Goal: Navigation & Orientation: Find specific page/section

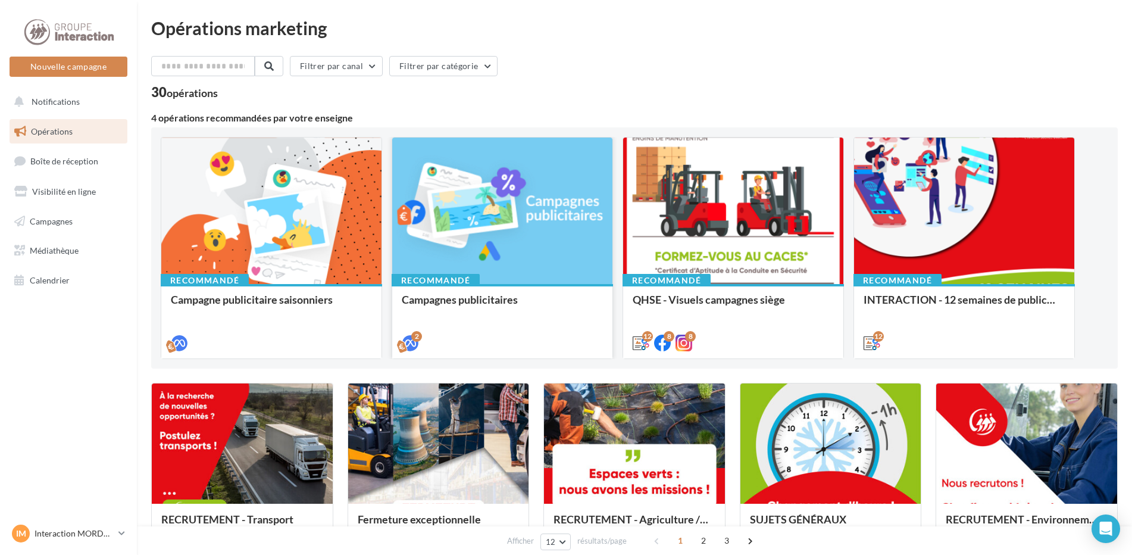
click at [526, 284] on div "Recommandé Campagnes publicitaires" at bounding box center [502, 320] width 220 height 73
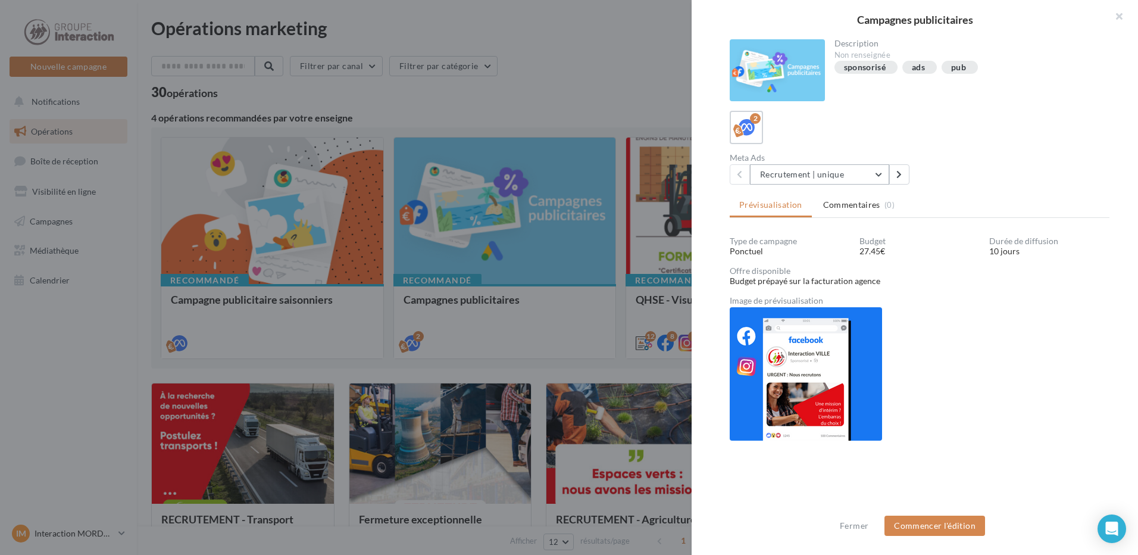
click at [836, 178] on button "Recrutement | unique" at bounding box center [819, 174] width 139 height 20
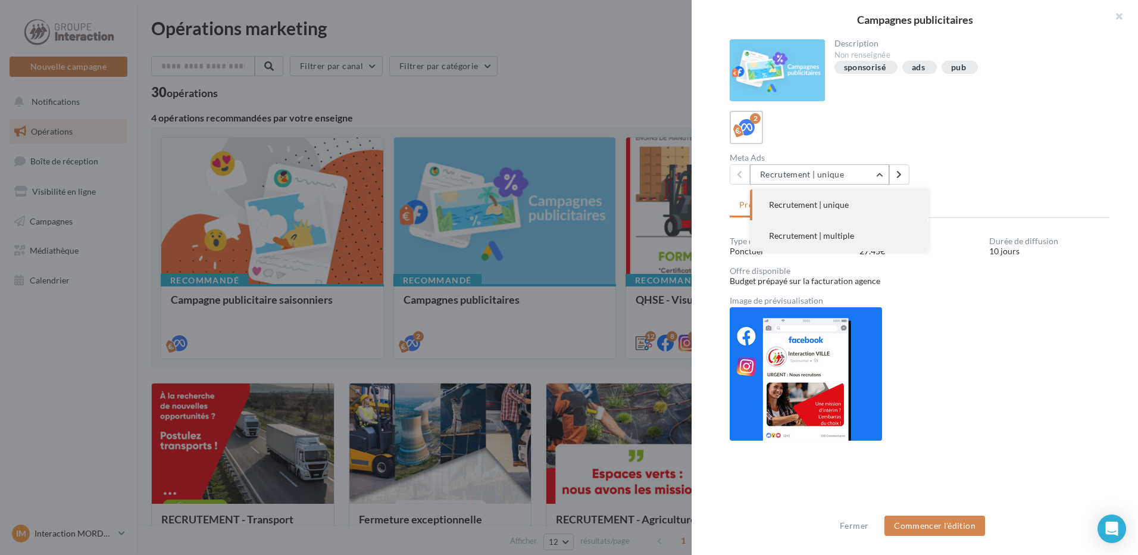
scroll to position [1, 0]
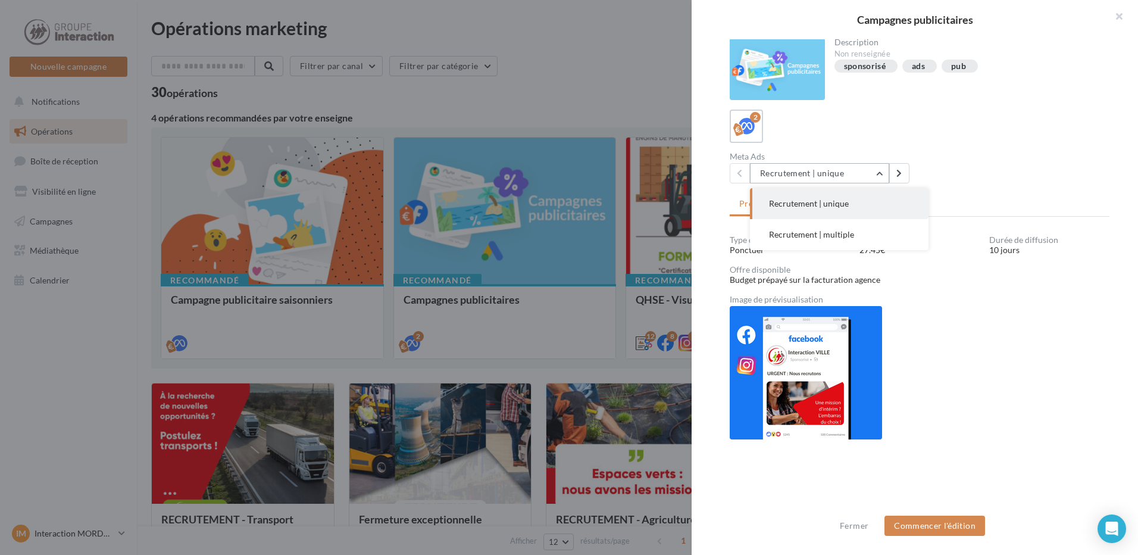
click at [851, 182] on button "Recrutement | unique" at bounding box center [819, 173] width 139 height 20
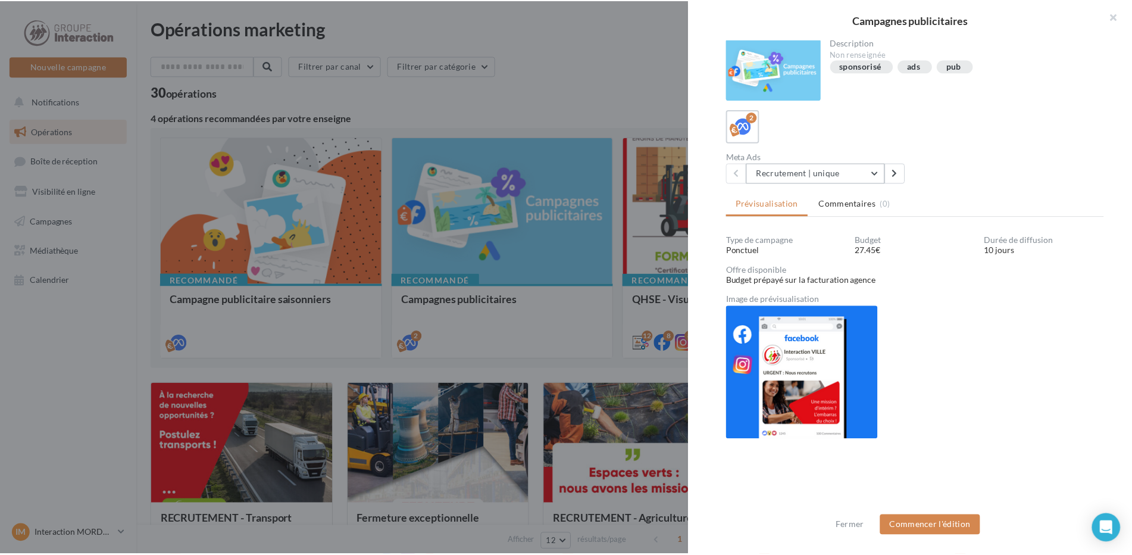
scroll to position [0, 0]
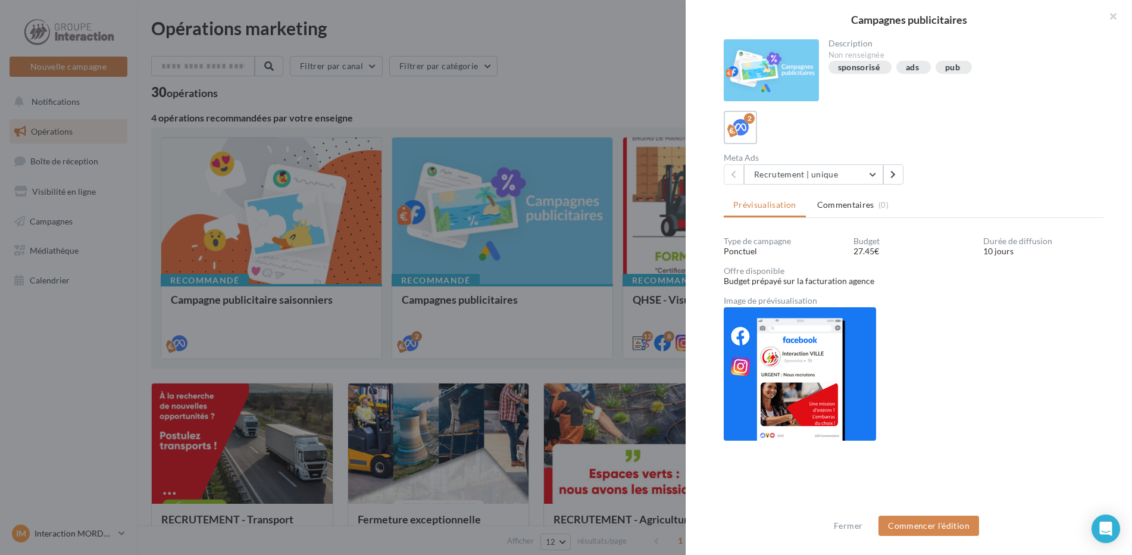
click at [381, 112] on div at bounding box center [566, 277] width 1132 height 555
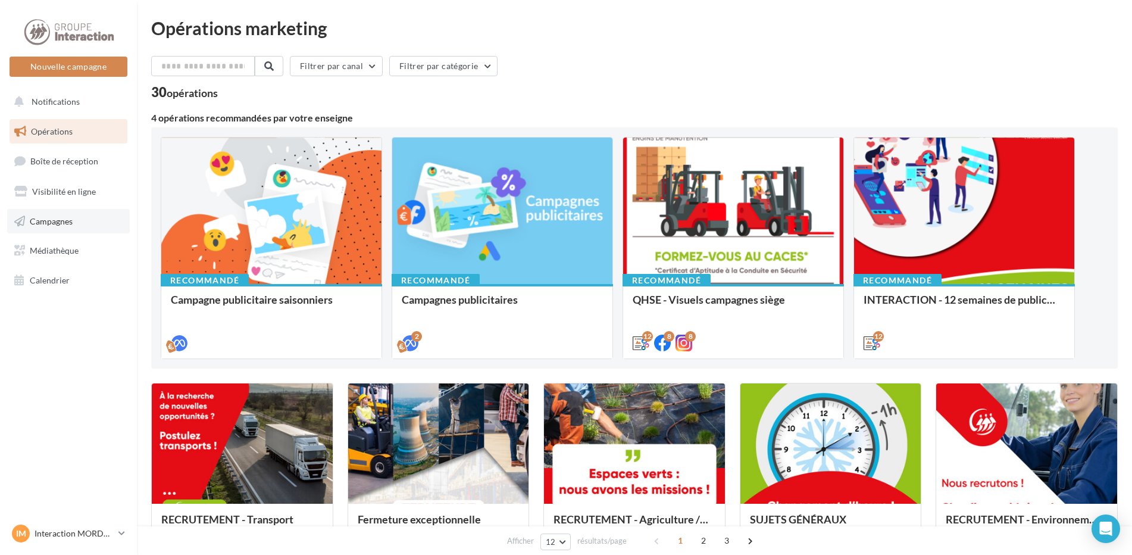
click at [88, 217] on link "Campagnes" at bounding box center [68, 221] width 123 height 25
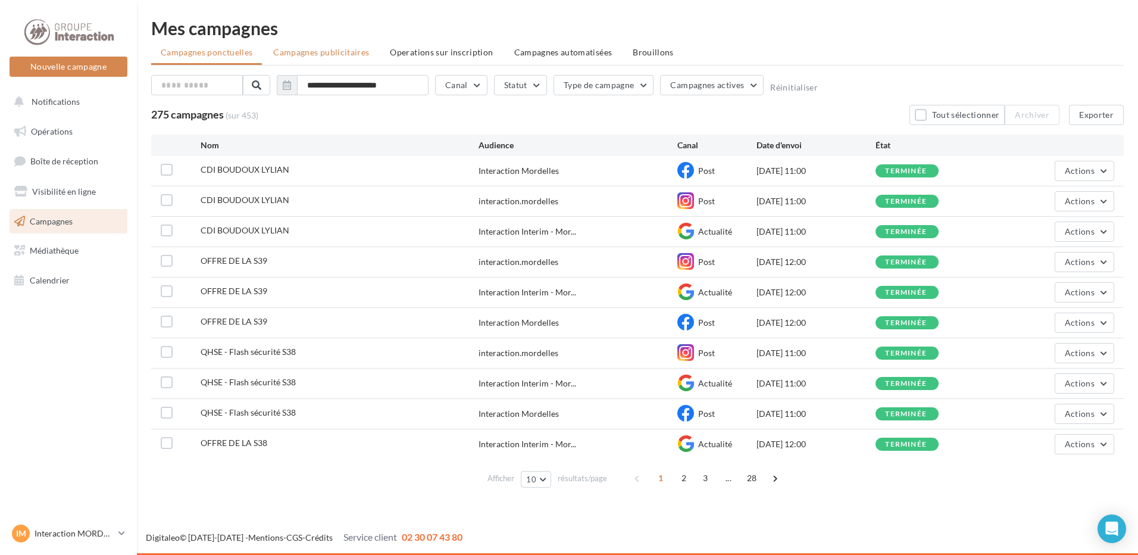
click at [286, 58] on li "Campagnes publicitaires" at bounding box center [321, 52] width 115 height 21
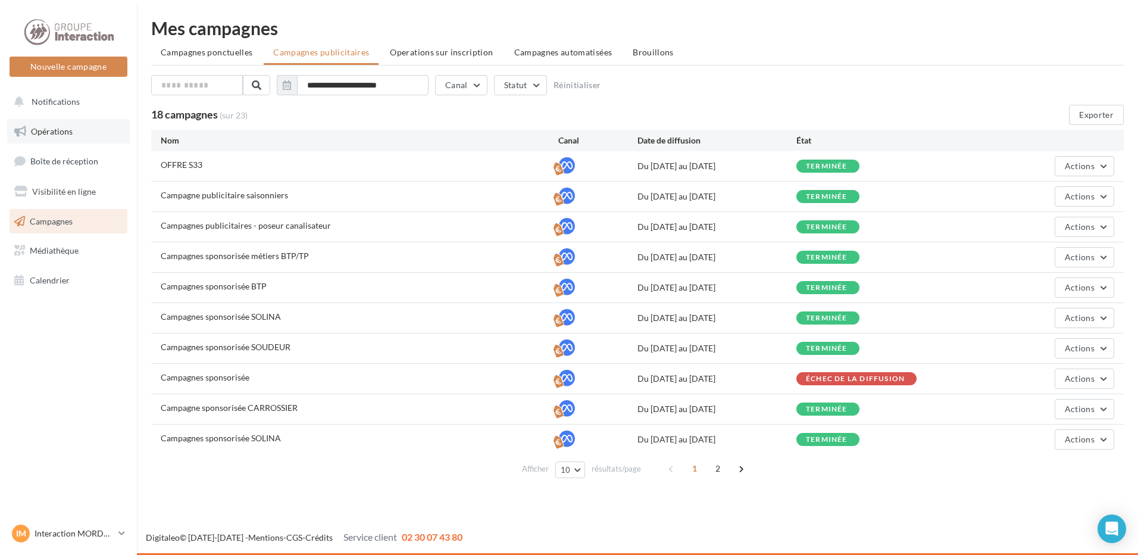
click at [67, 139] on link "Opérations" at bounding box center [68, 131] width 123 height 25
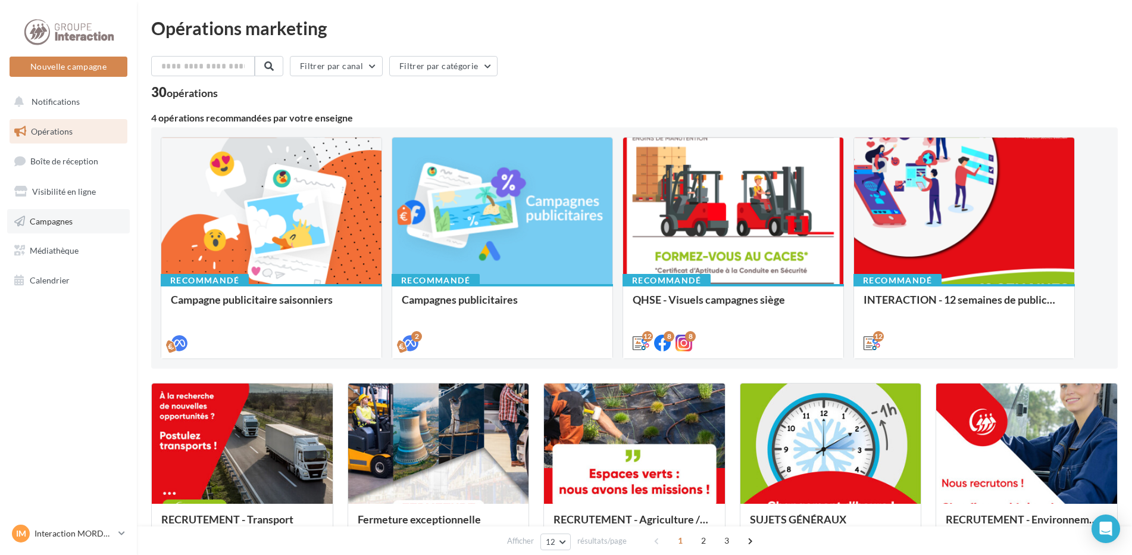
click at [104, 222] on link "Campagnes" at bounding box center [68, 221] width 123 height 25
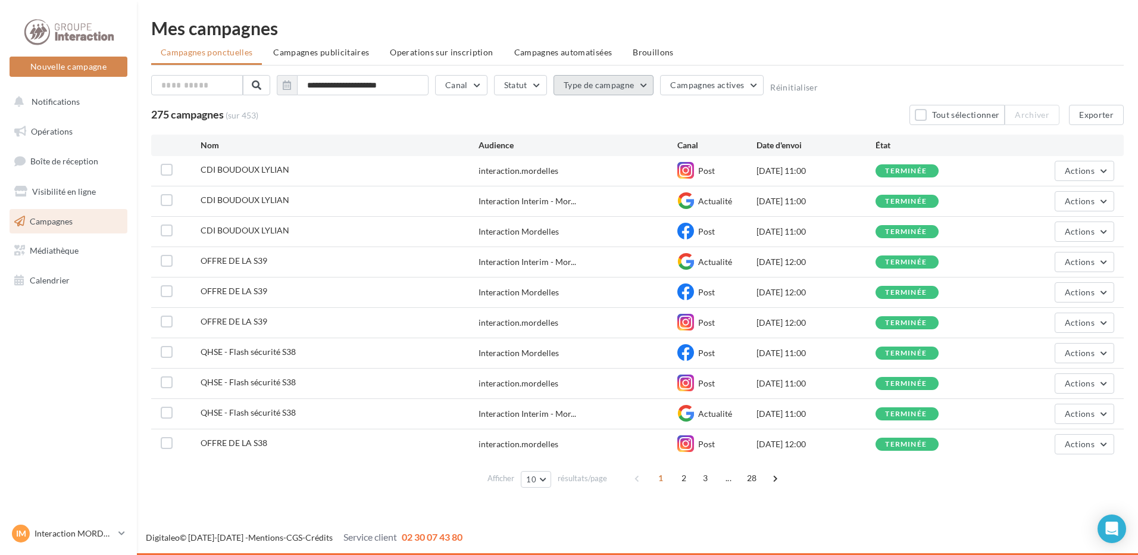
click at [632, 82] on button "Type de campagne" at bounding box center [603, 85] width 101 height 20
click at [786, 51] on ul "Campagnes ponctuelles Campagnes publicitaires Operations sur inscription Campag…" at bounding box center [637, 54] width 972 height 24
click at [98, 105] on button "Notifications" at bounding box center [66, 101] width 118 height 25
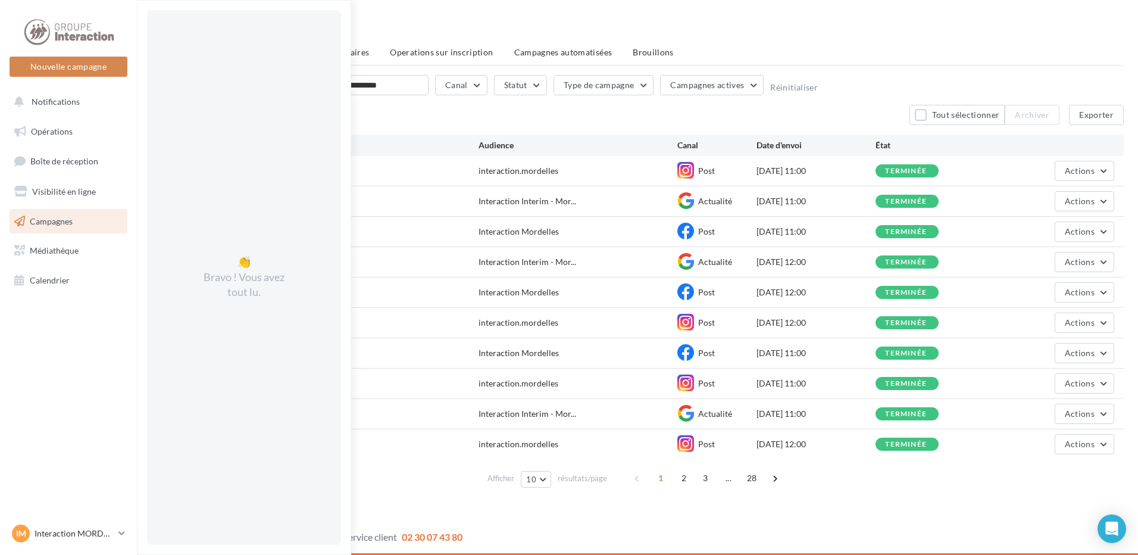
click at [896, 25] on div "Mes campagnes" at bounding box center [637, 28] width 972 height 18
